Goal: Information Seeking & Learning: Learn about a topic

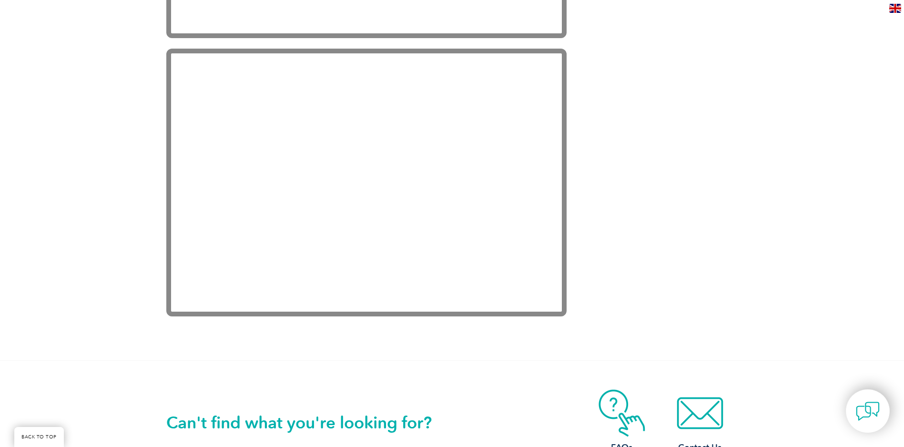
scroll to position [1905, 0]
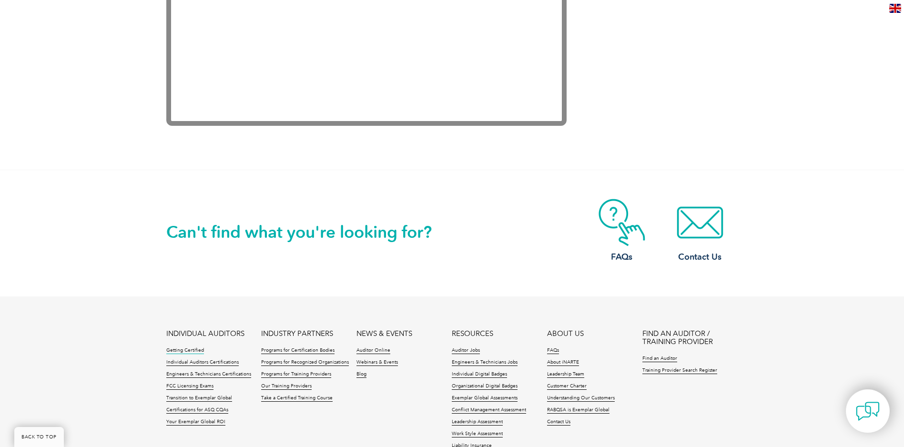
click at [195, 347] on link "Getting Certified" at bounding box center [185, 350] width 38 height 7
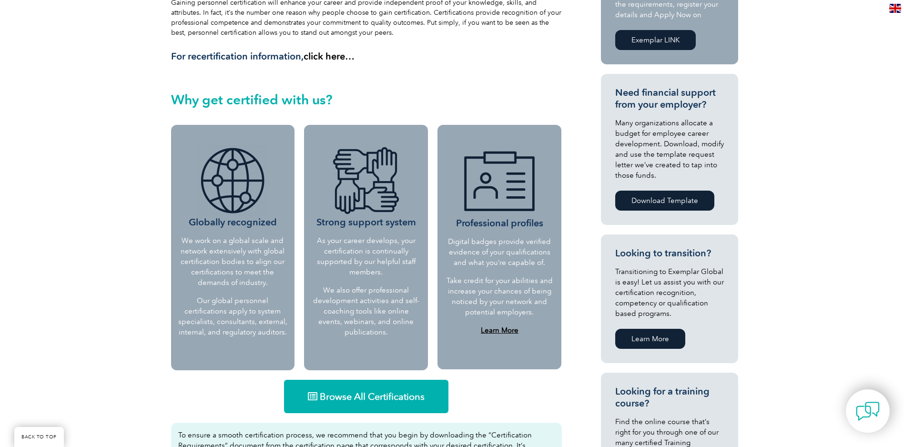
scroll to position [476, 0]
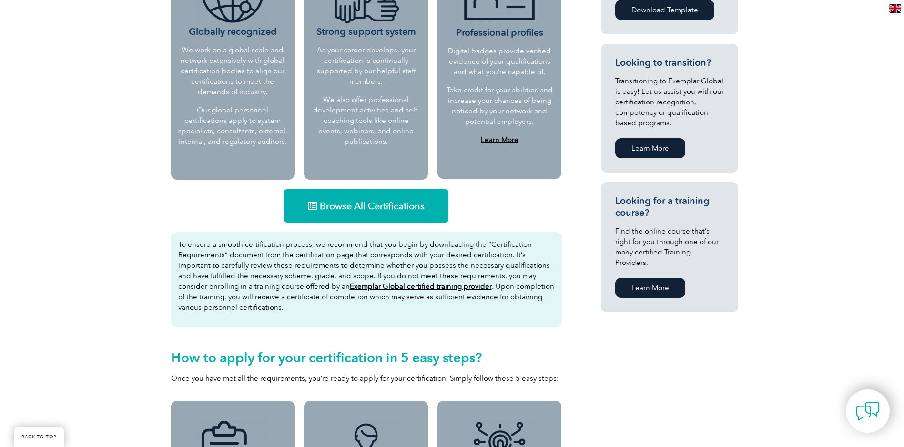
click at [387, 214] on link "Browse All Certifications" at bounding box center [366, 205] width 164 height 33
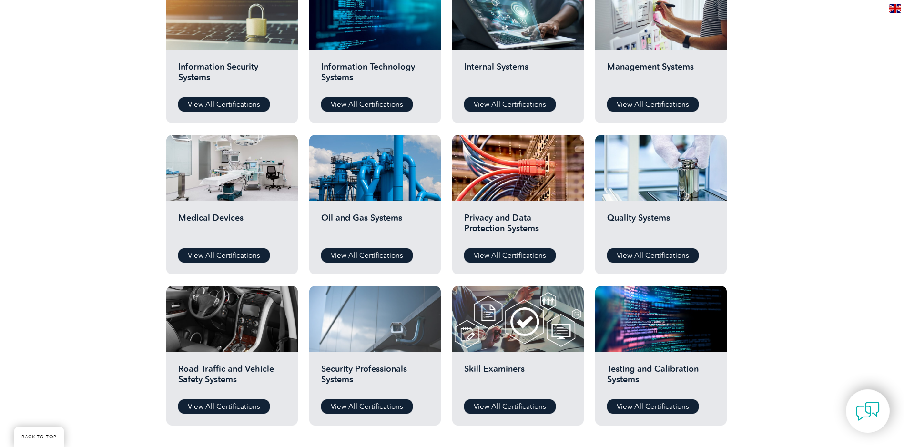
scroll to position [572, 0]
